Goal: Transaction & Acquisition: Purchase product/service

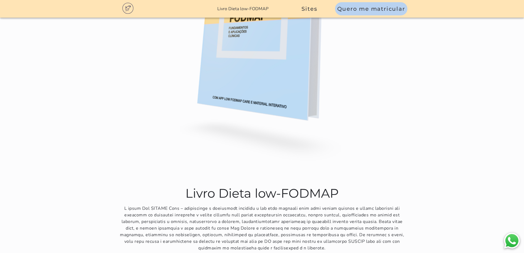
scroll to position [3549, 0]
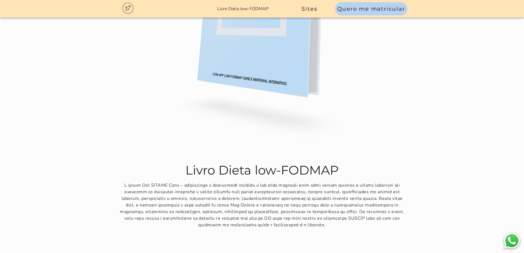
click at [0, 0] on slot "Acessar site do app" at bounding box center [0, 0] width 0 height 0
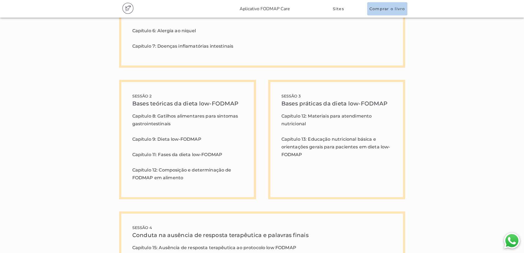
scroll to position [1568, 0]
